Goal: Book appointment/travel/reservation

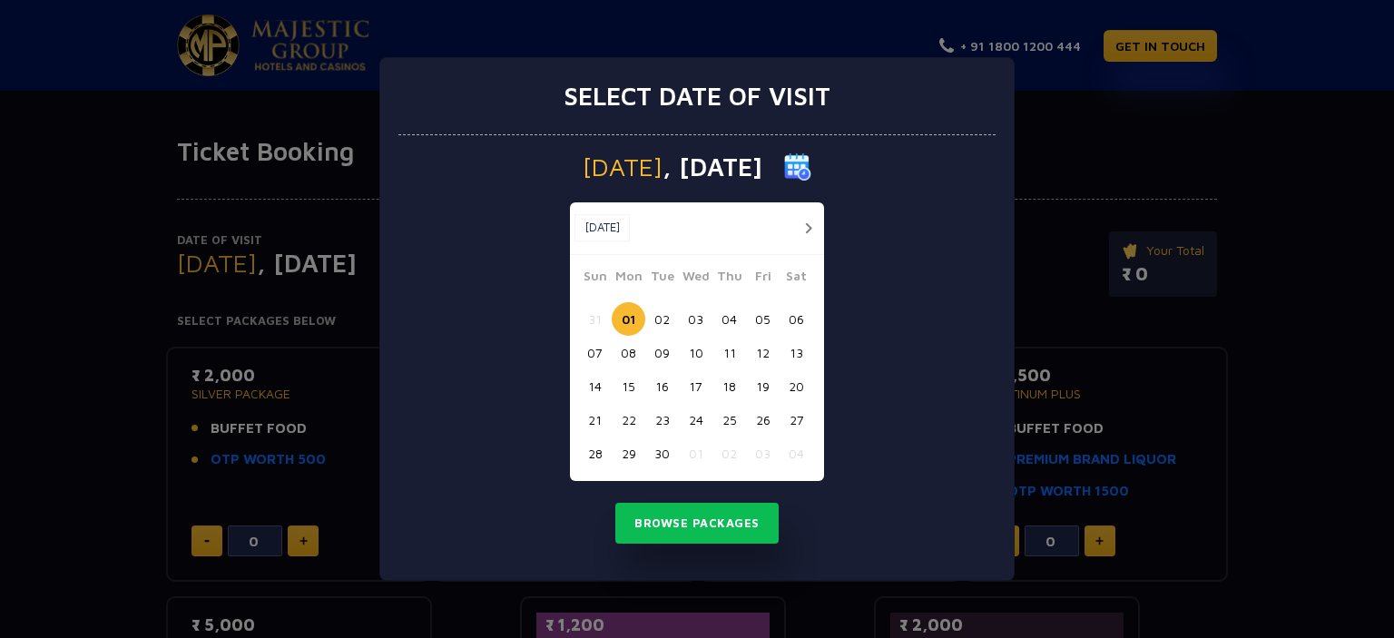
click at [762, 384] on button "19" at bounding box center [763, 386] width 34 height 34
click at [703, 530] on button "Browse Packages" at bounding box center [696, 524] width 163 height 42
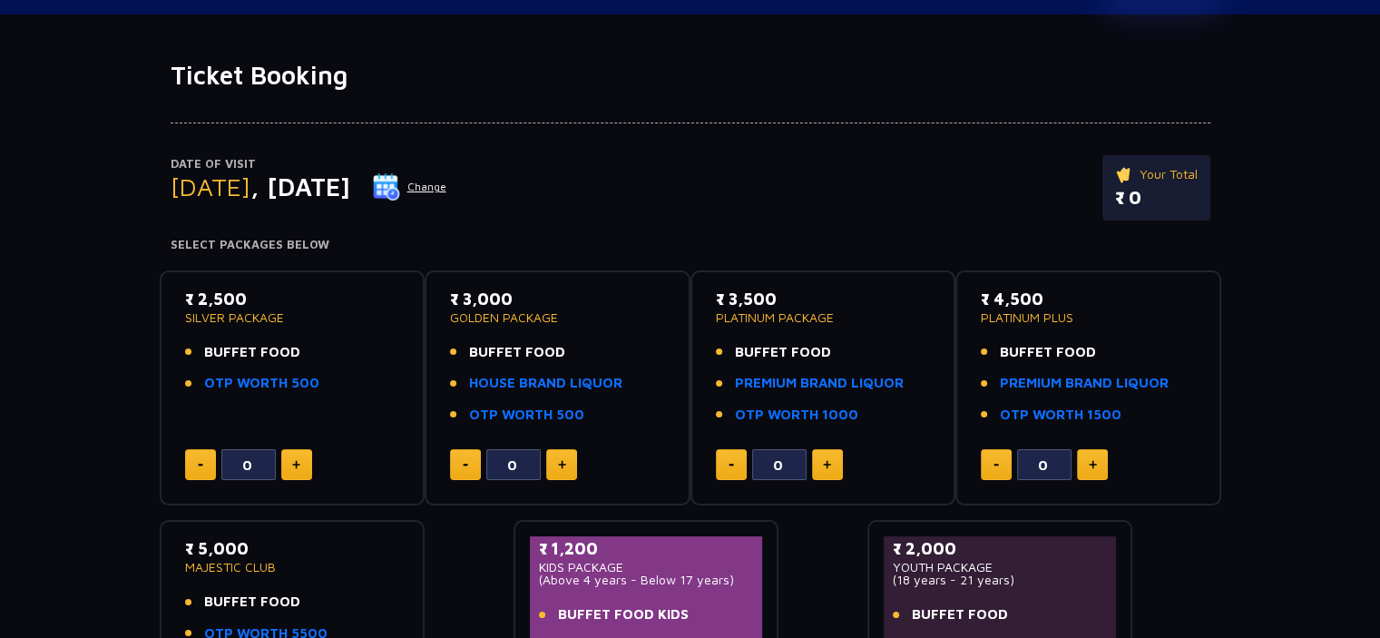
scroll to position [294, 0]
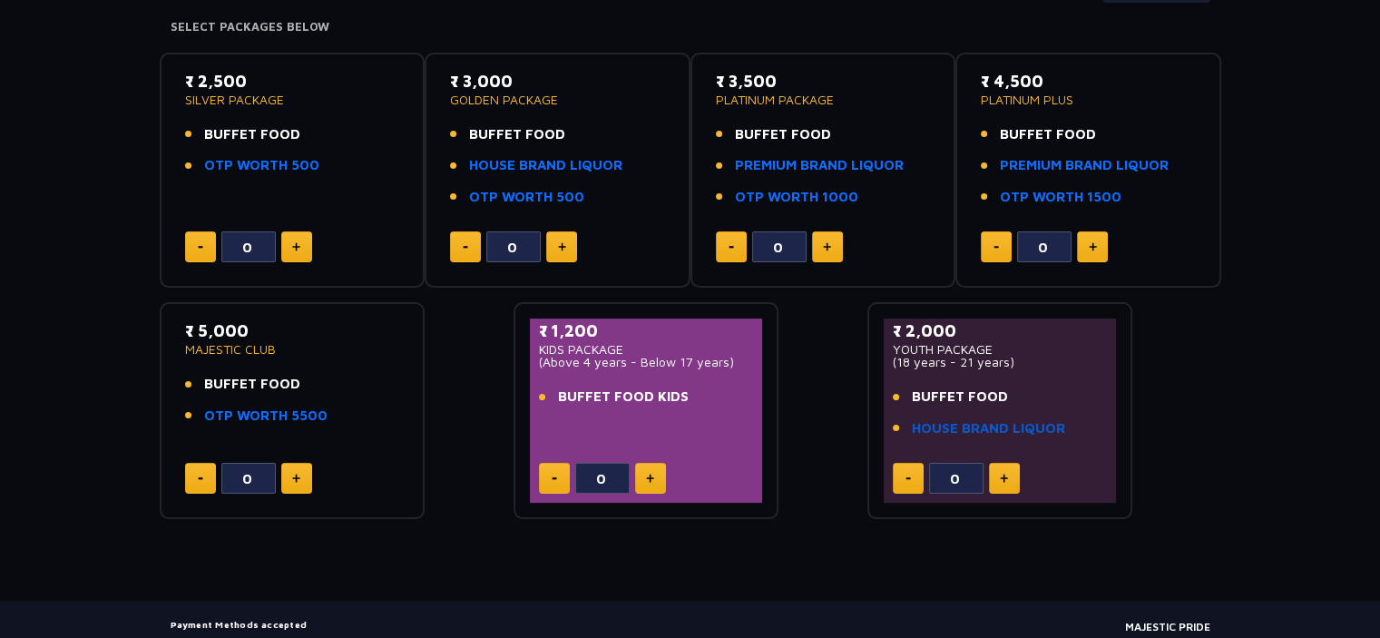
click at [997, 425] on link "HOUSE BRAND LIQUOR" at bounding box center [988, 428] width 153 height 21
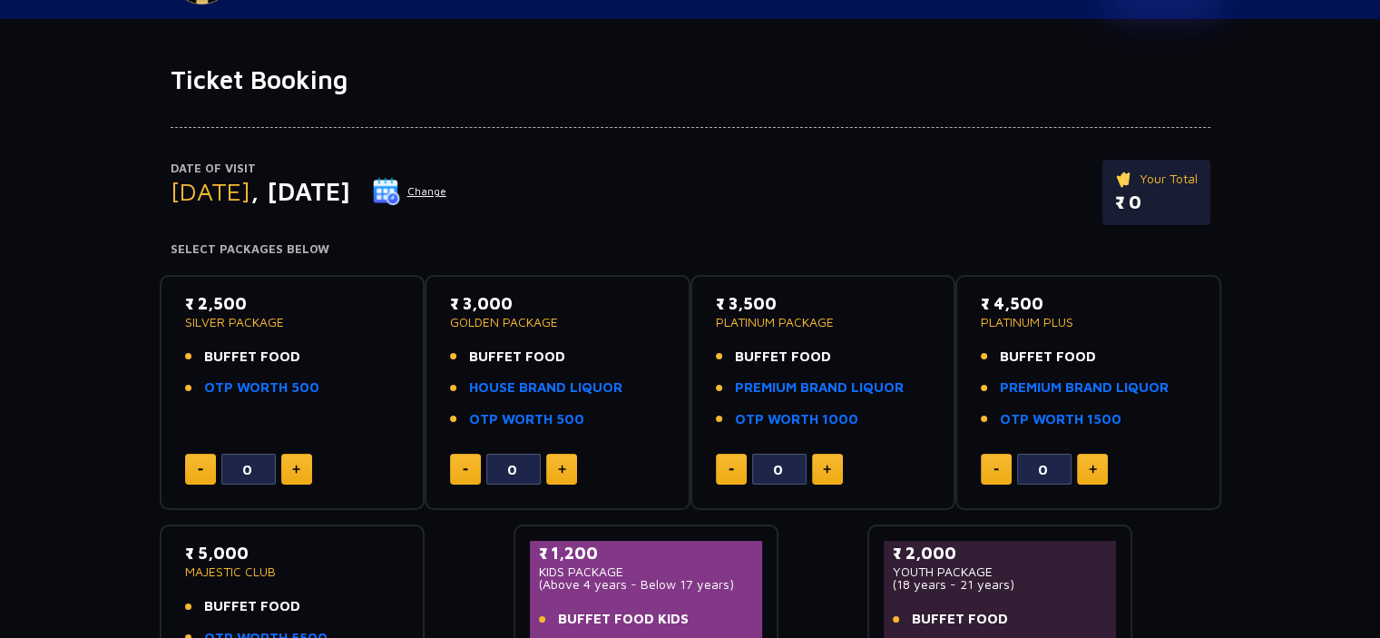
scroll to position [0, 0]
